Goal: Information Seeking & Learning: Learn about a topic

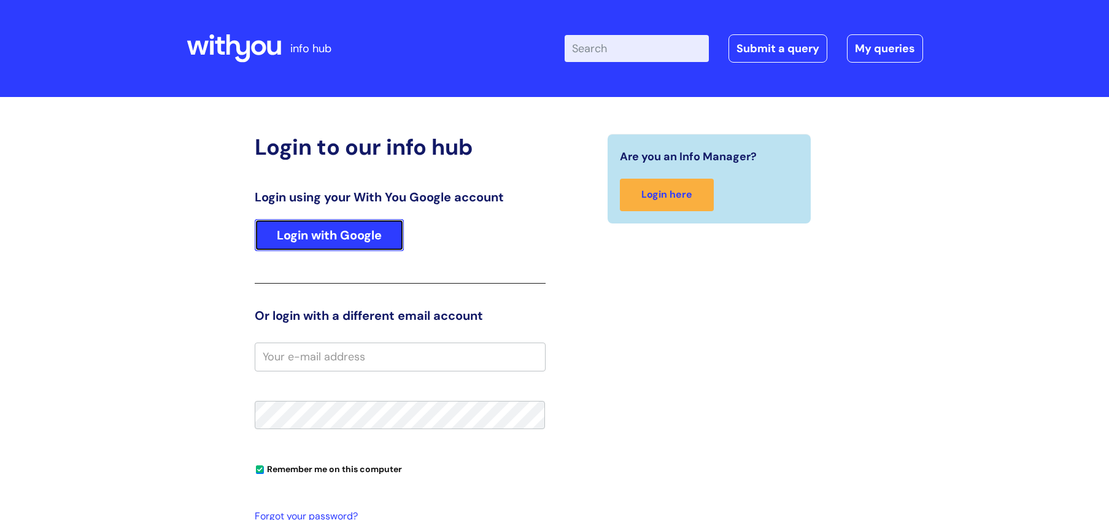
click at [382, 234] on link "Login with Google" at bounding box center [329, 235] width 149 height 32
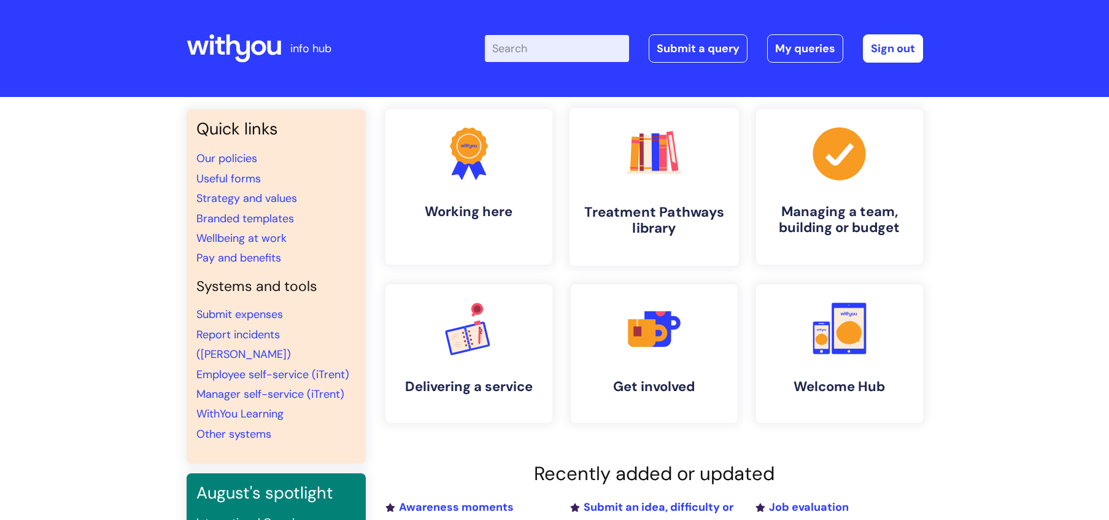
click at [618, 194] on link ".cls-1{fill:#f89b22;}.cls-1,.cls-2,.cls-3,.cls-4,.cls-5,.cls-6,.cls-7{stroke-wi…" at bounding box center [653, 187] width 169 height 158
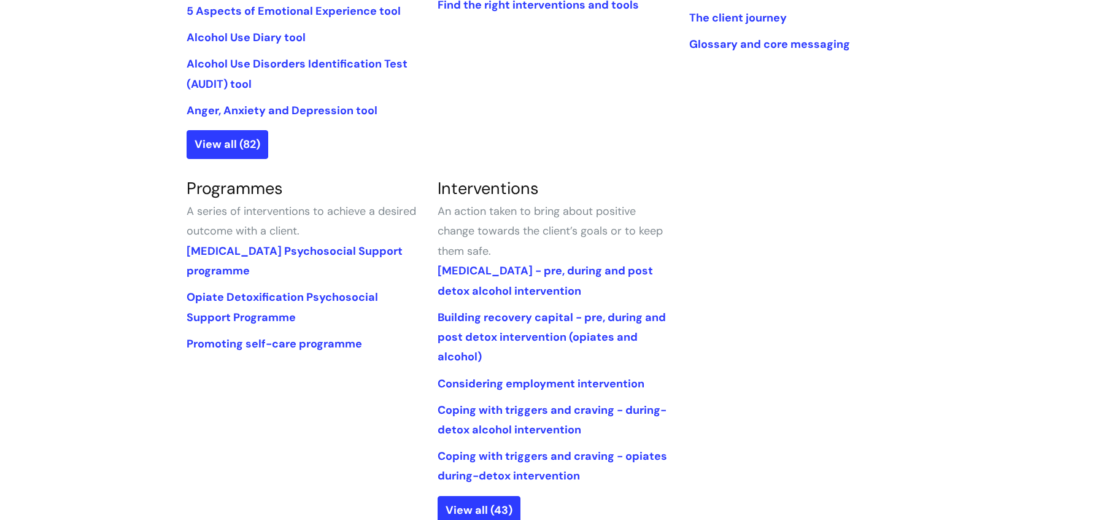
scroll to position [580, 0]
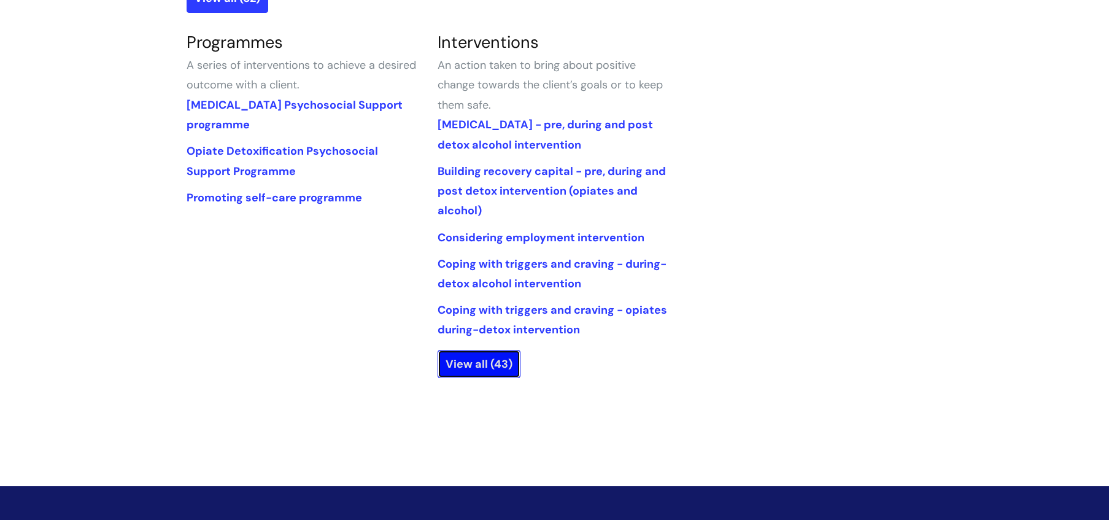
click at [496, 372] on link "View all (43)" at bounding box center [479, 364] width 83 height 28
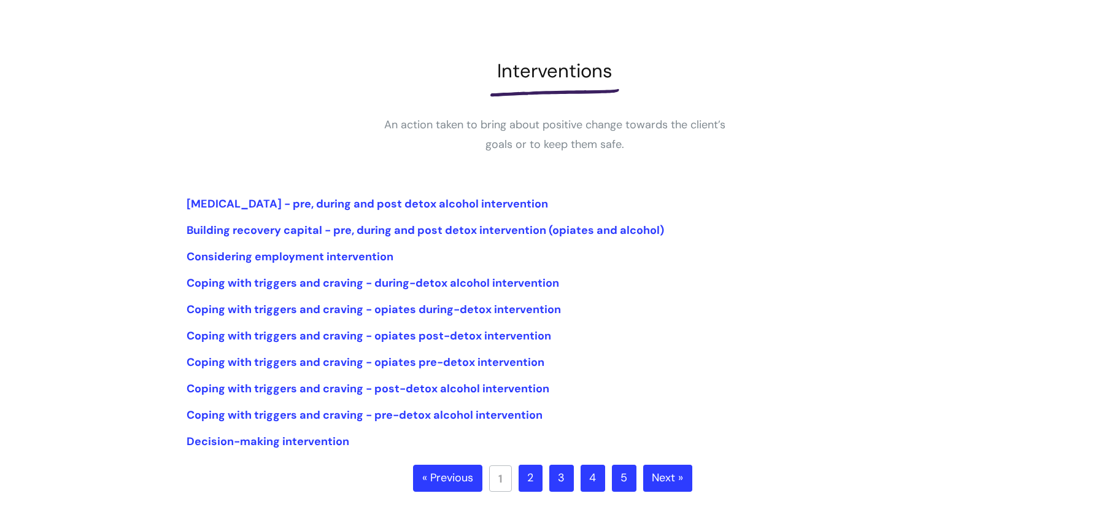
scroll to position [136, 0]
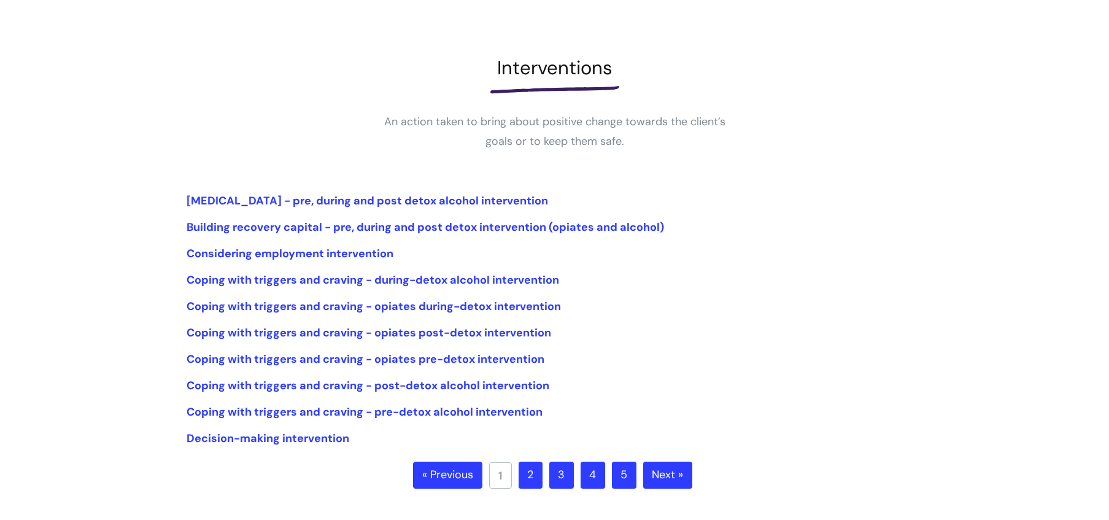
click at [535, 472] on link "2" at bounding box center [531, 474] width 24 height 27
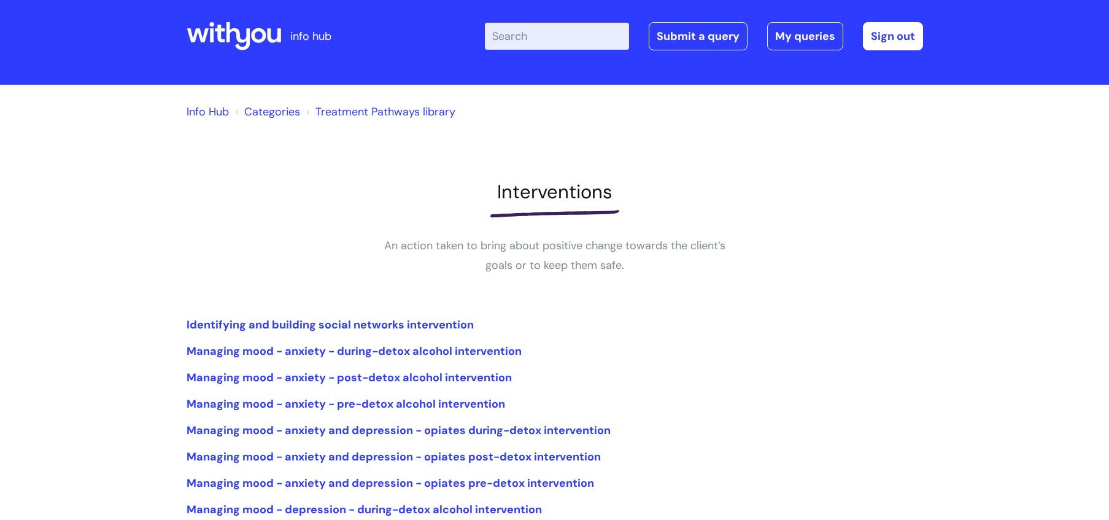
scroll to position [312, 0]
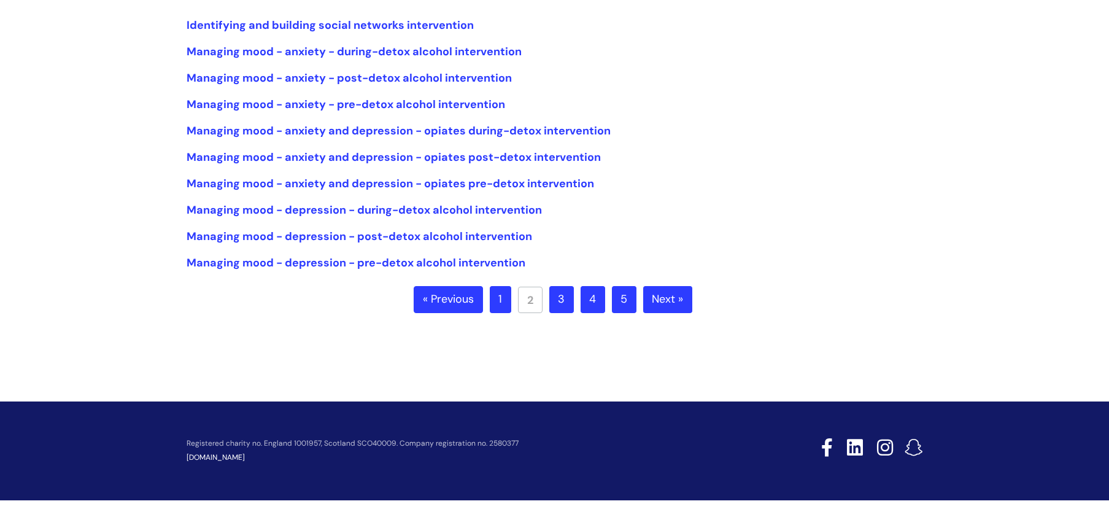
click at [562, 290] on link "3" at bounding box center [561, 299] width 25 height 27
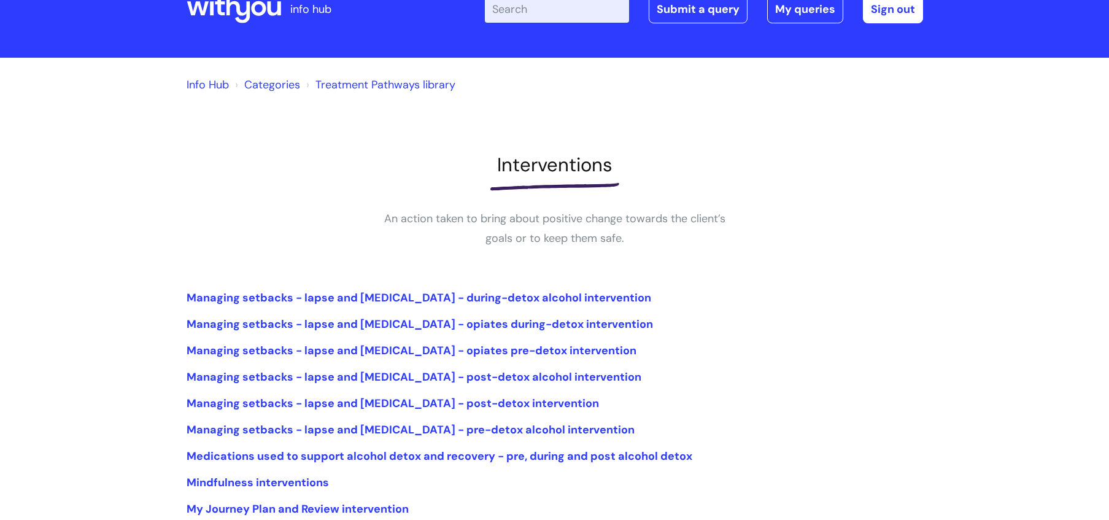
scroll to position [312, 0]
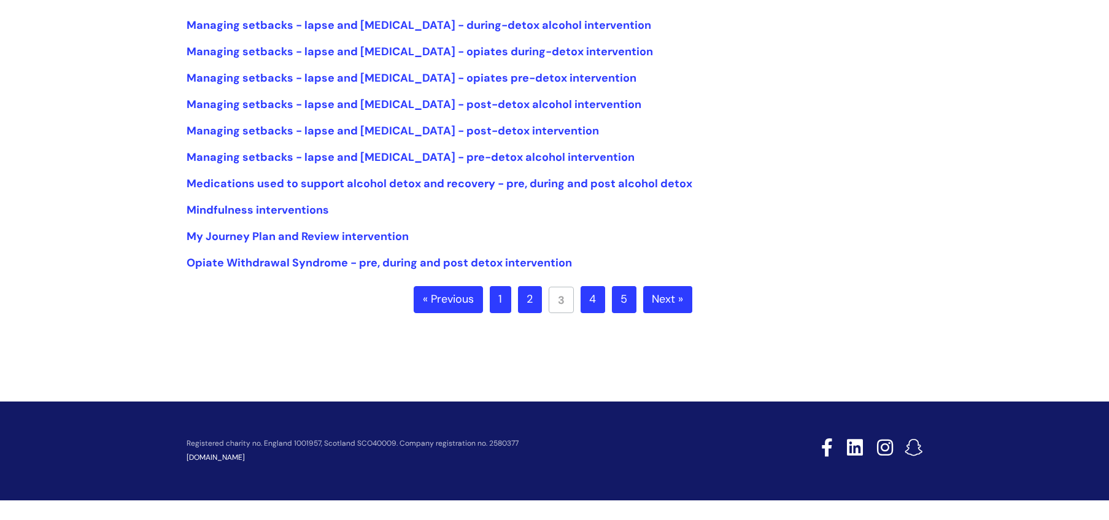
click at [584, 301] on link "4" at bounding box center [592, 299] width 25 height 27
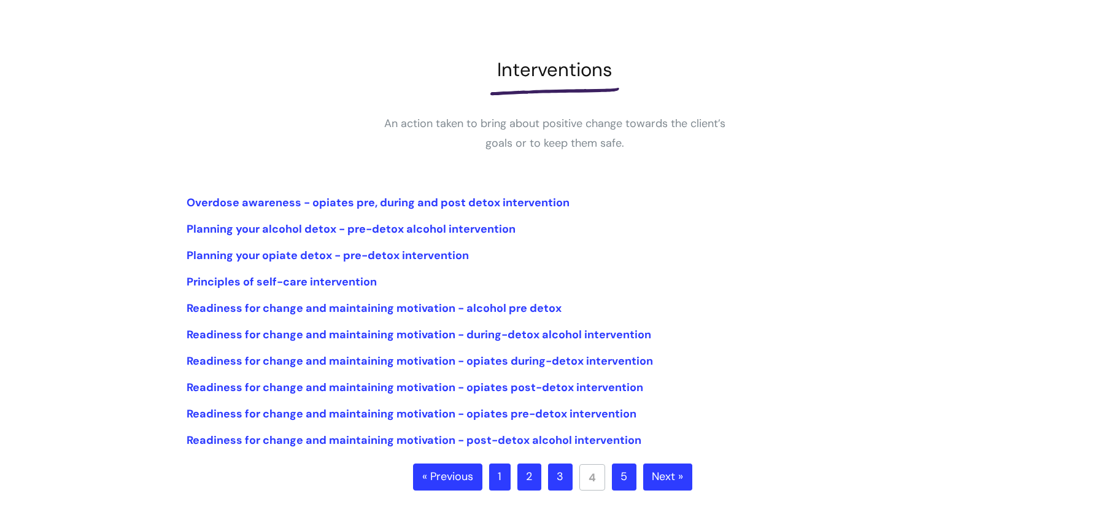
scroll to position [135, 0]
click at [615, 479] on link "5" at bounding box center [624, 476] width 25 height 27
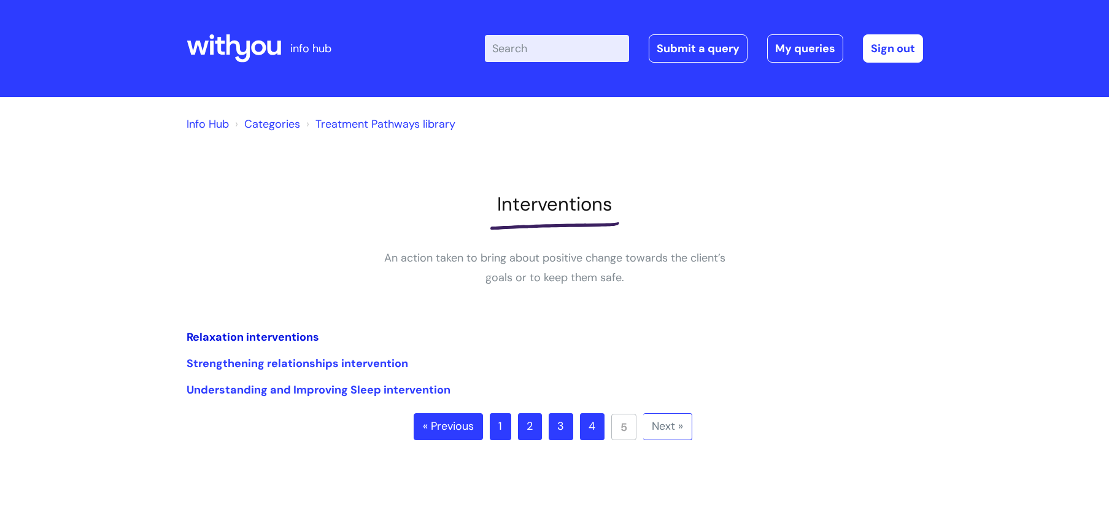
click at [208, 337] on link "Relaxation interventions" at bounding box center [253, 337] width 133 height 15
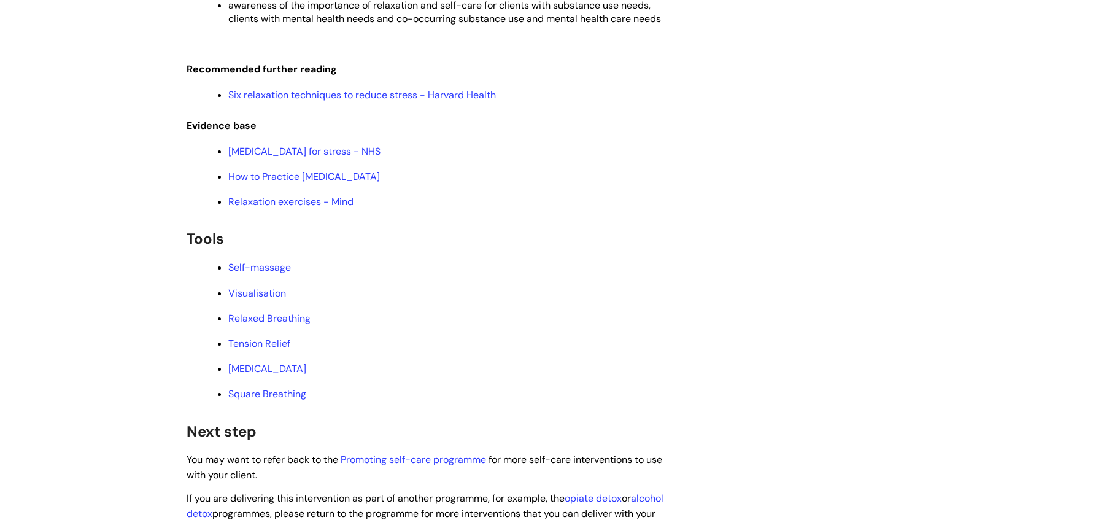
scroll to position [2103, 0]
click at [279, 402] on link "Square Breathing" at bounding box center [267, 395] width 78 height 13
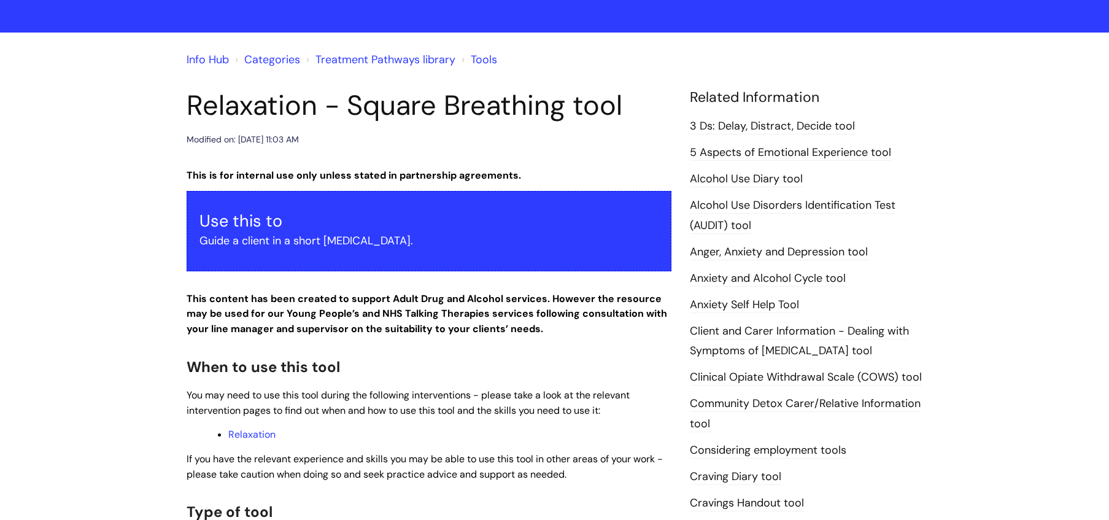
scroll to position [68, 0]
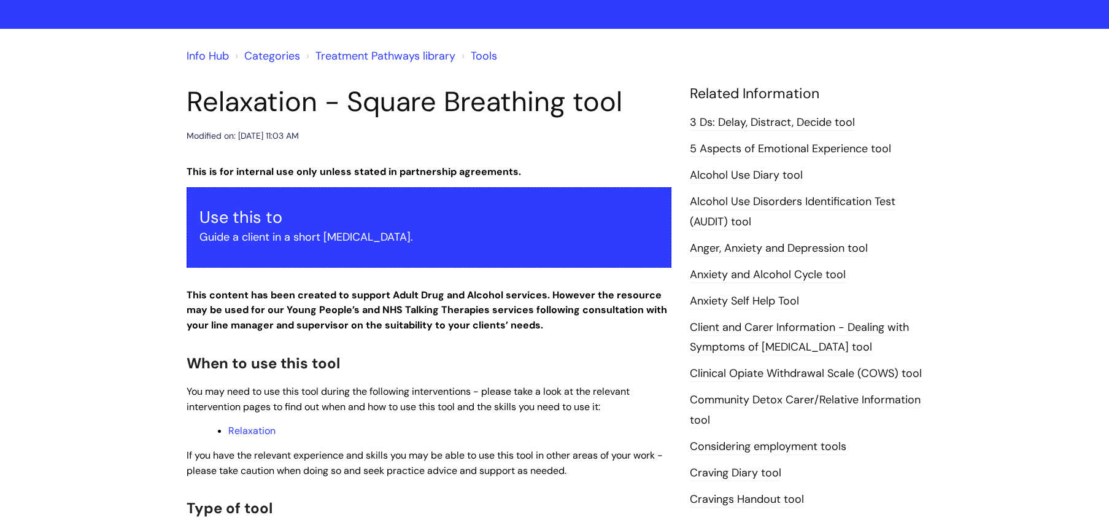
click at [809, 121] on link "3 Ds: Delay, Distract, Decide tool" at bounding box center [772, 123] width 165 height 16
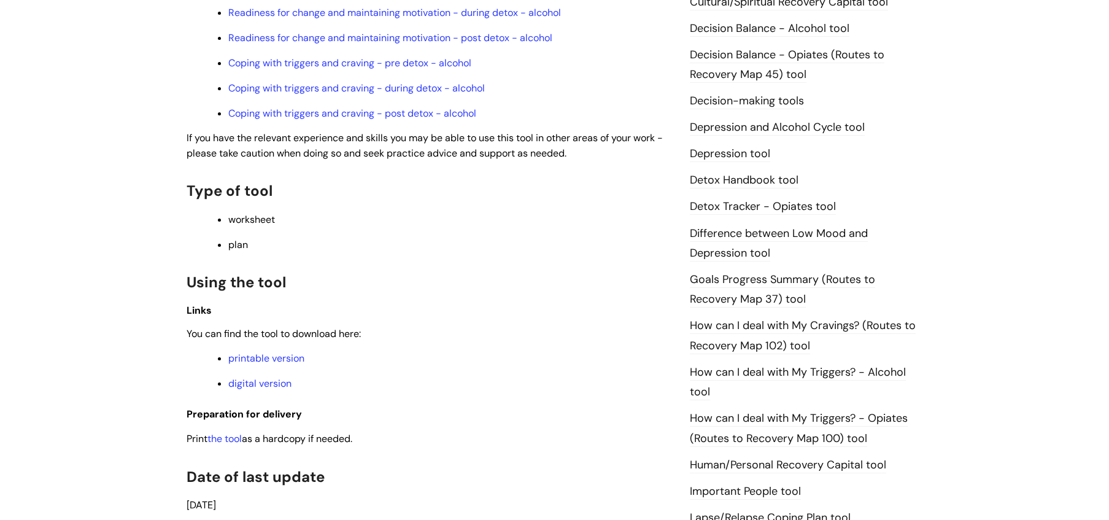
scroll to position [716, 0]
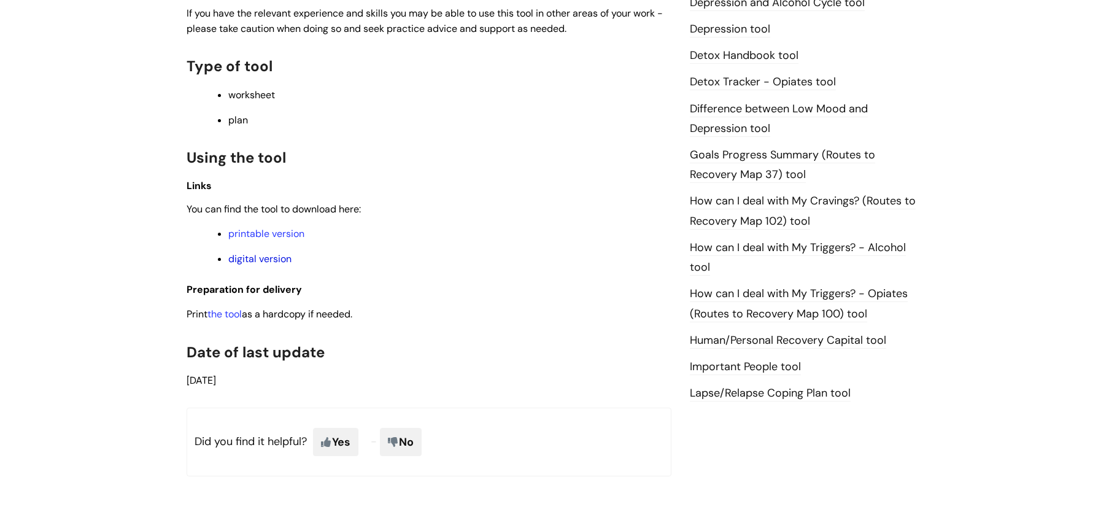
click at [241, 262] on link "digital version" at bounding box center [259, 258] width 63 height 13
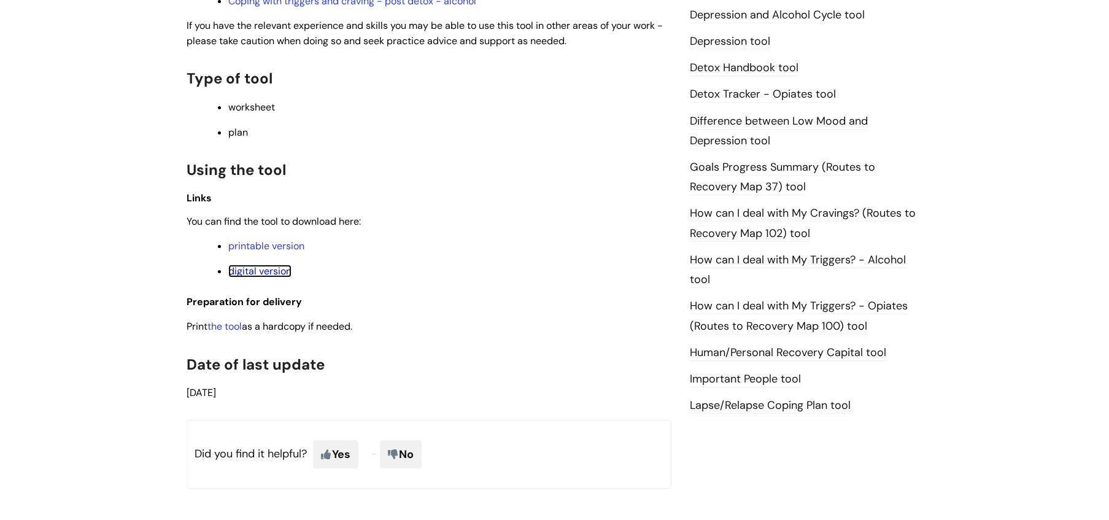
scroll to position [0, 0]
